Goal: Task Accomplishment & Management: Manage account settings

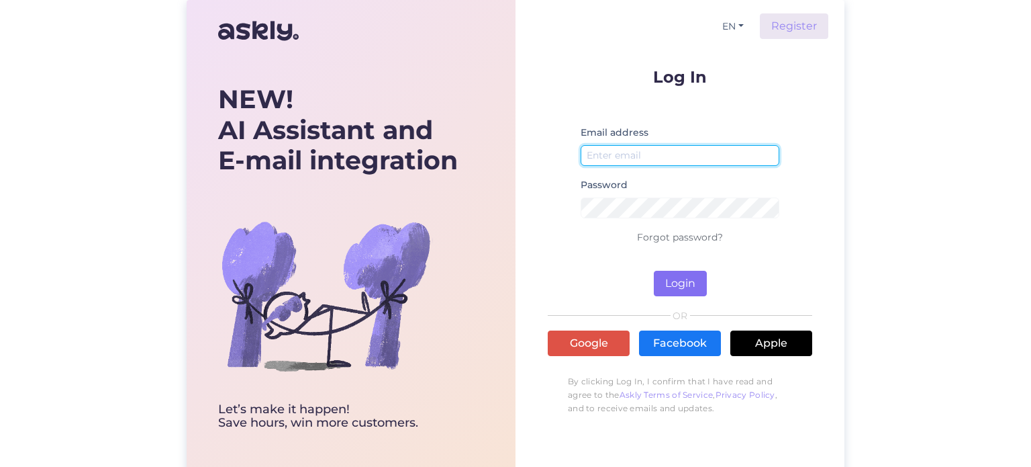
type input "[PERSON_NAME][EMAIL_ADDRESS][DOMAIN_NAME]"
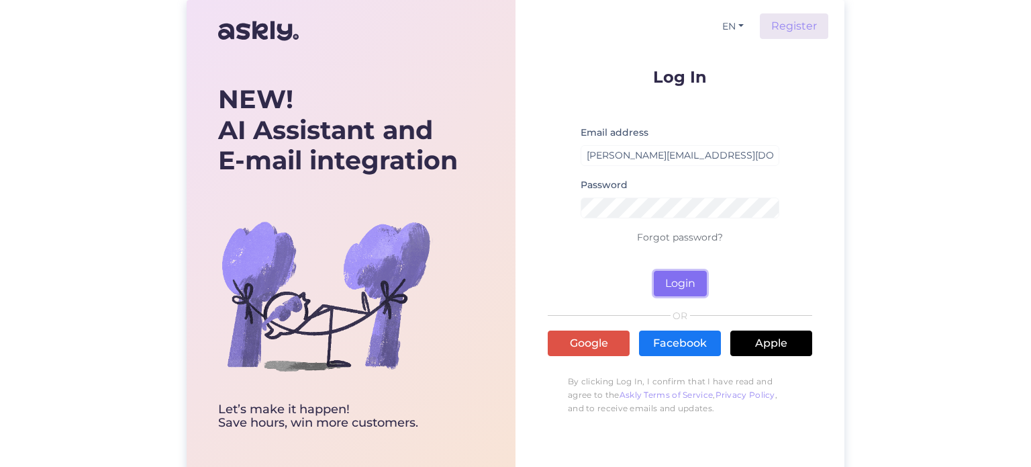
click at [668, 271] on button "Login" at bounding box center [680, 284] width 53 height 26
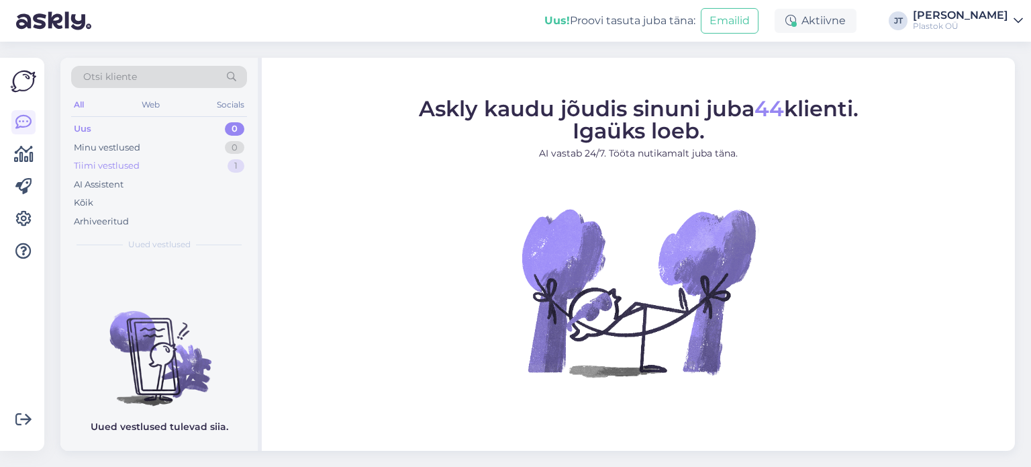
click at [118, 169] on div "Tiimi vestlused" at bounding box center [107, 165] width 66 height 13
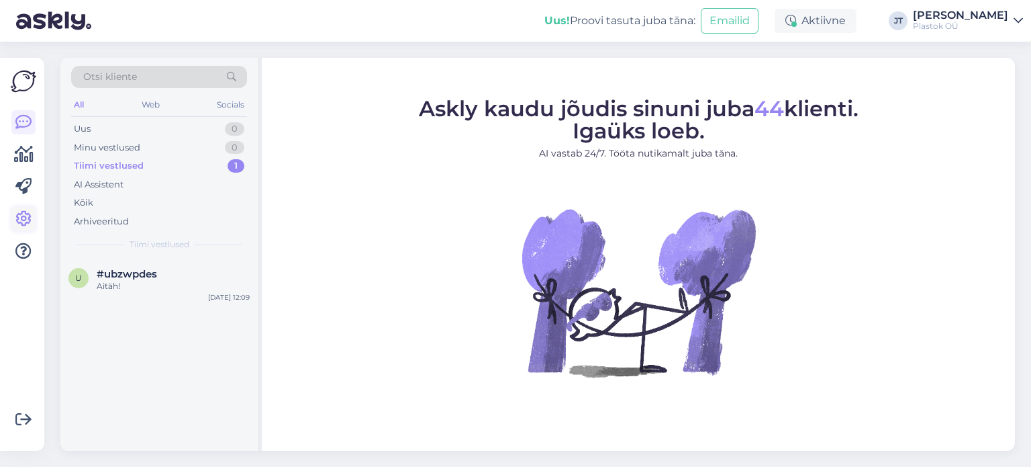
click at [25, 216] on icon at bounding box center [23, 219] width 16 height 16
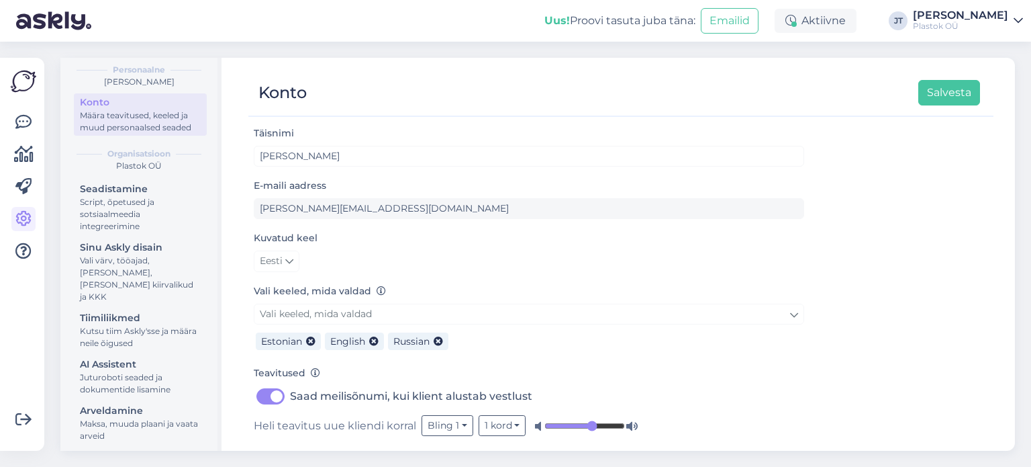
scroll to position [51, 0]
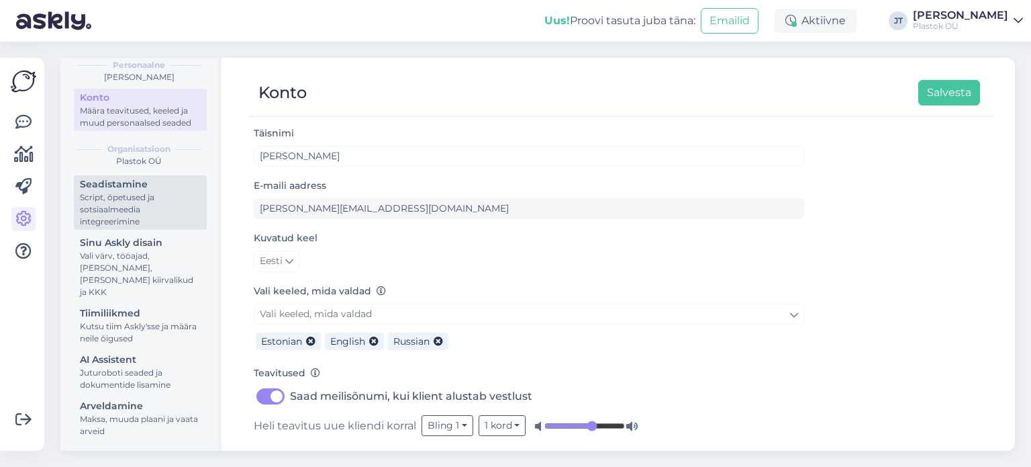
click at [124, 191] on div "Seadistamine" at bounding box center [140, 184] width 121 height 14
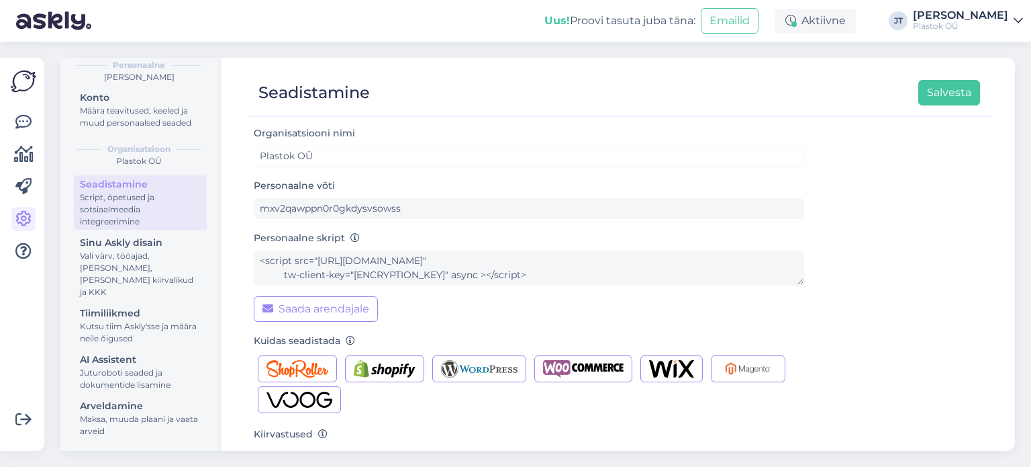
scroll to position [188, 0]
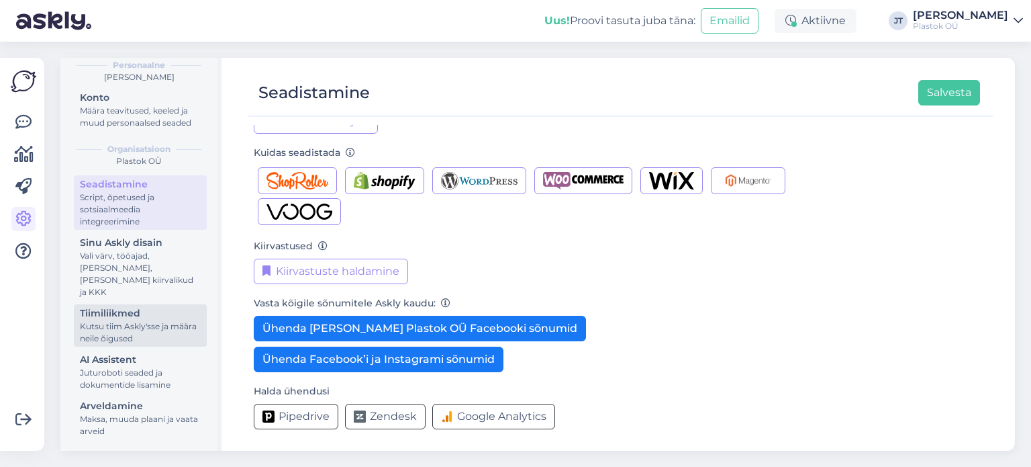
click at [119, 328] on div "Kutsu tiim Askly'sse ja määra neile õigused" at bounding box center [140, 332] width 121 height 24
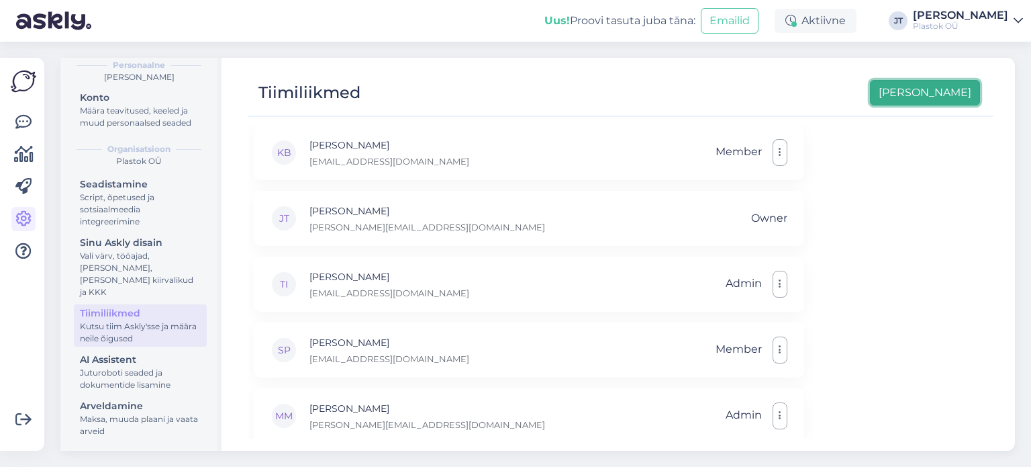
click at [950, 99] on button "[PERSON_NAME]" at bounding box center [925, 93] width 110 height 26
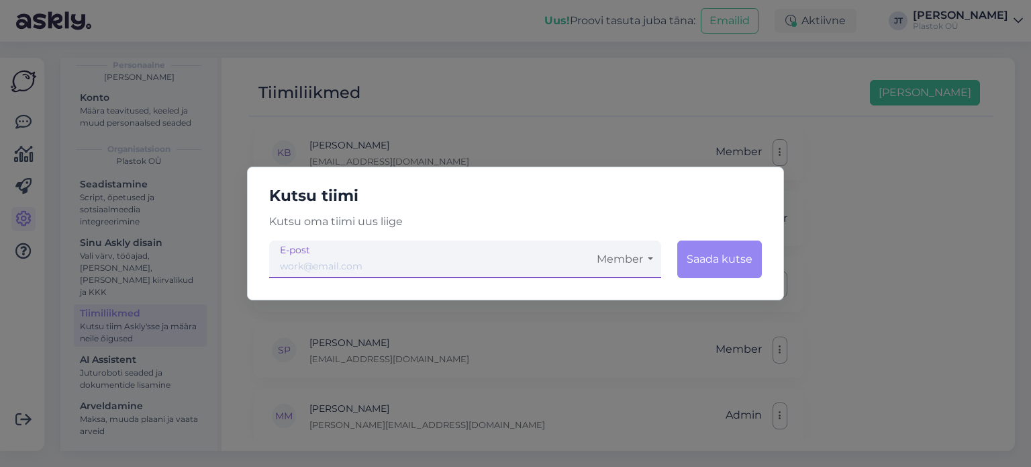
click at [333, 265] on input "email" at bounding box center [429, 259] width 320 height 38
paste input "[EMAIL_ADDRESS][DOMAIN_NAME]"
type input "[EMAIL_ADDRESS][DOMAIN_NAME]"
click at [641, 265] on button "Member" at bounding box center [625, 259] width 73 height 38
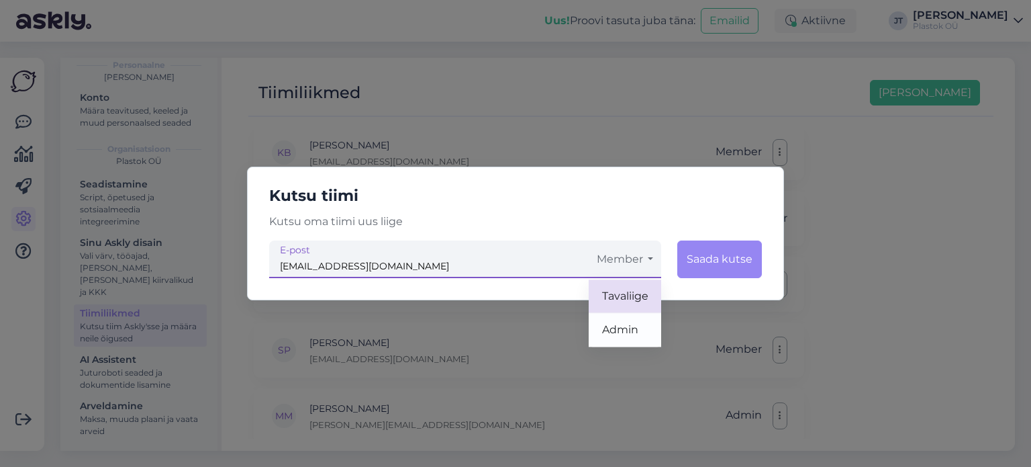
click at [629, 300] on link "Tavaliige" at bounding box center [625, 296] width 73 height 34
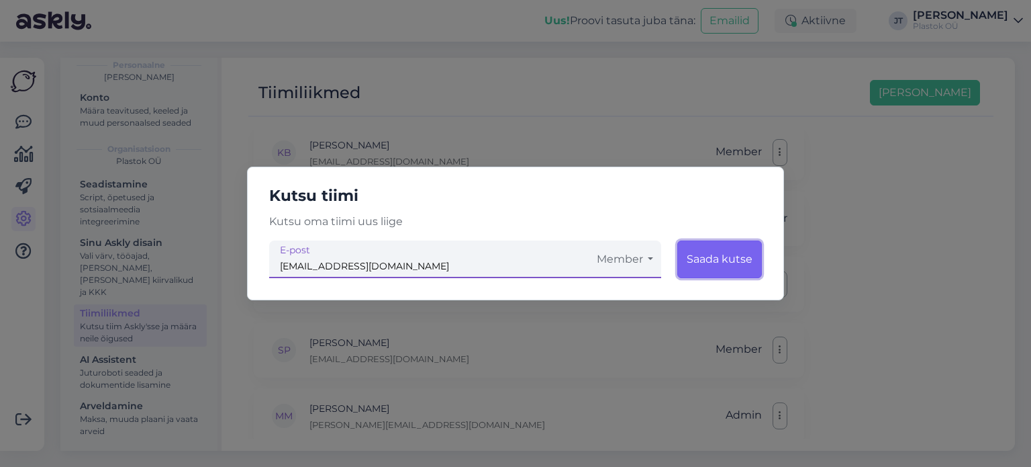
click at [722, 265] on button "Saada kutse" at bounding box center [719, 259] width 85 height 38
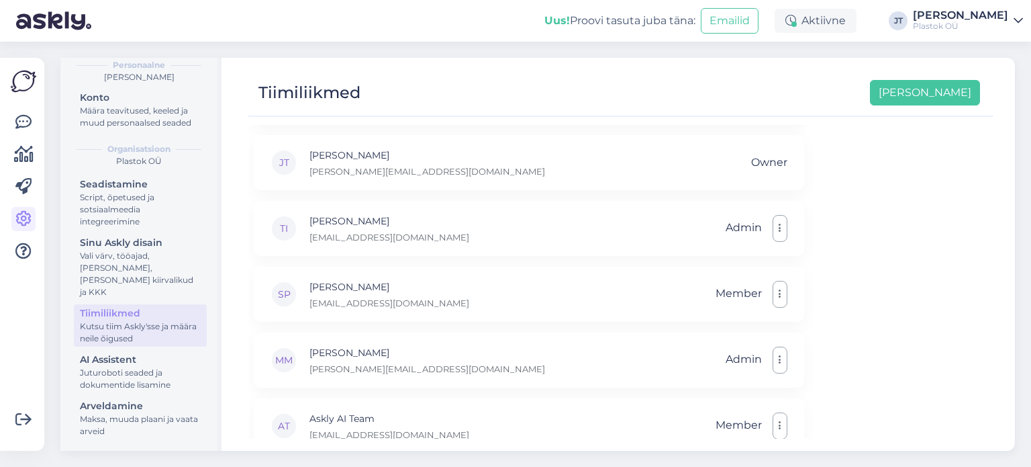
scroll to position [79, 0]
